Goal: Navigation & Orientation: Understand site structure

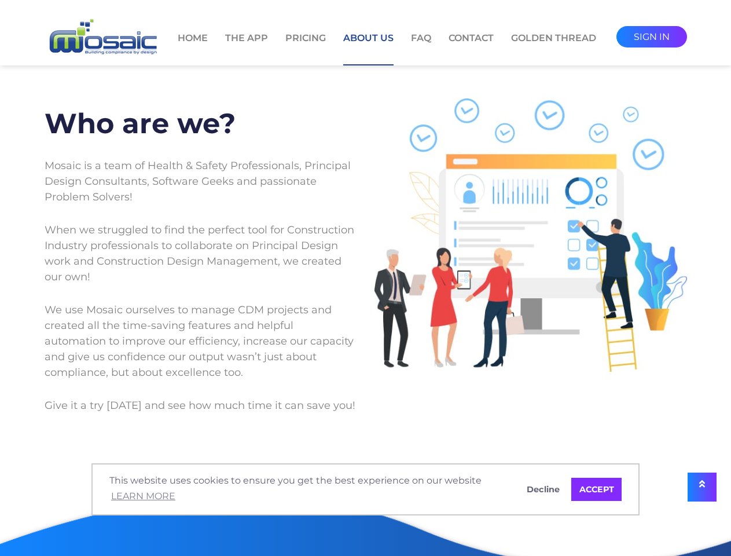
click at [366, 278] on div at bounding box center [531, 260] width 330 height 324
click at [365, 489] on span "This website uses cookies to ensure you get the best experience on our website …" at bounding box center [309, 488] width 400 height 31
click at [702, 487] on icon at bounding box center [702, 483] width 6 height 9
